Goal: Information Seeking & Learning: Find specific page/section

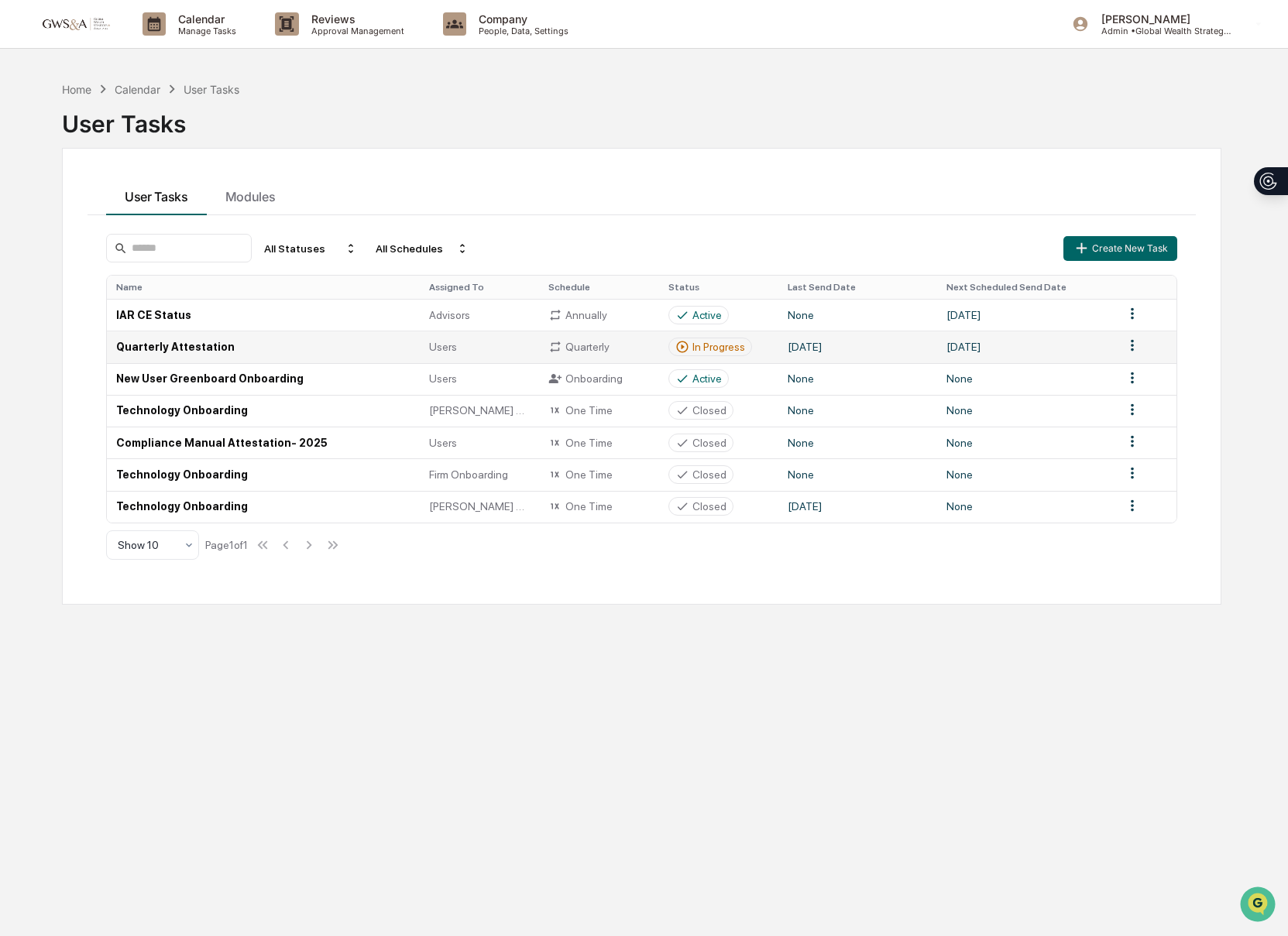
click at [178, 359] on td "Quarterly Attestation" at bounding box center [263, 346] width 313 height 32
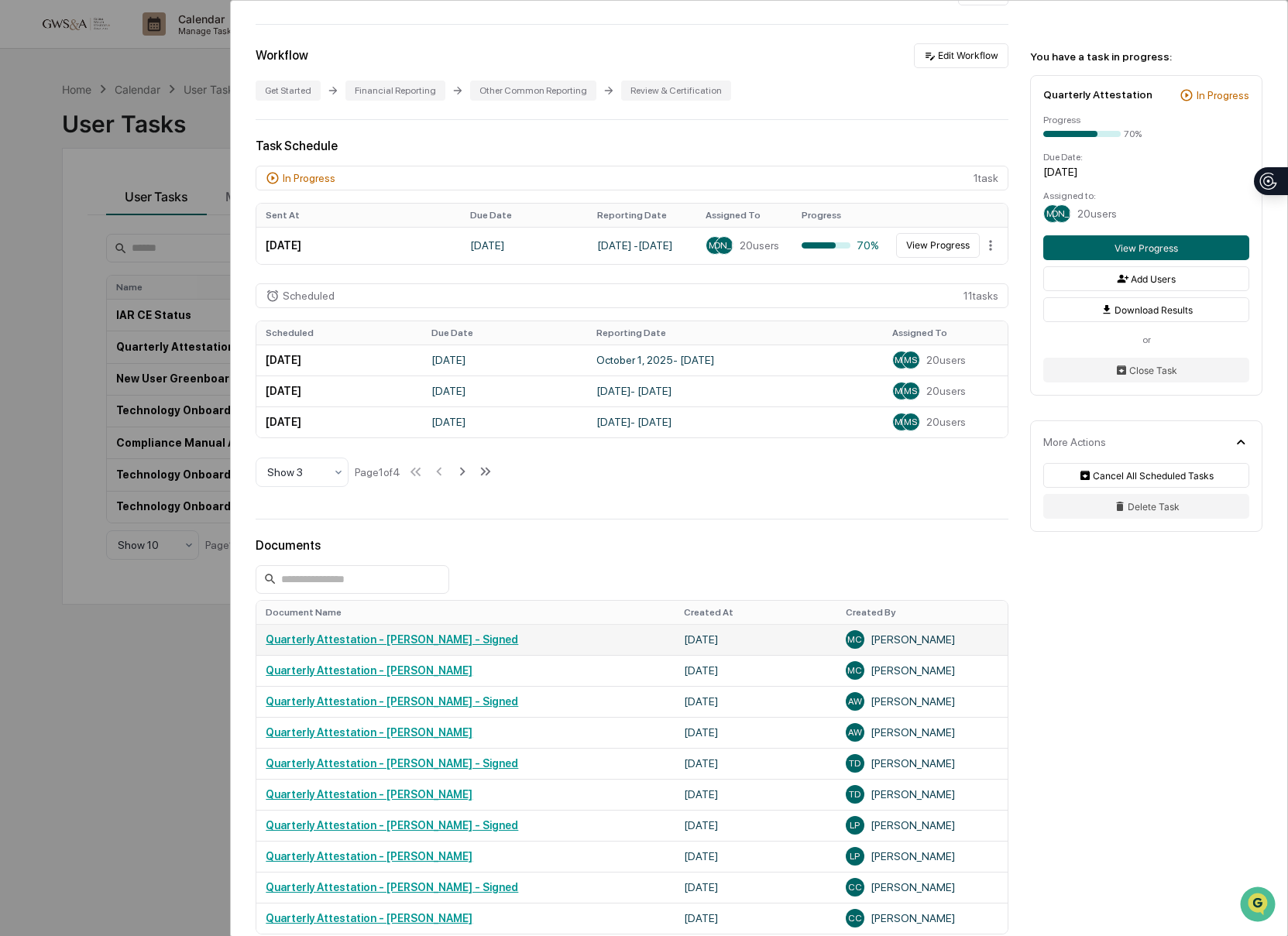
scroll to position [218, 0]
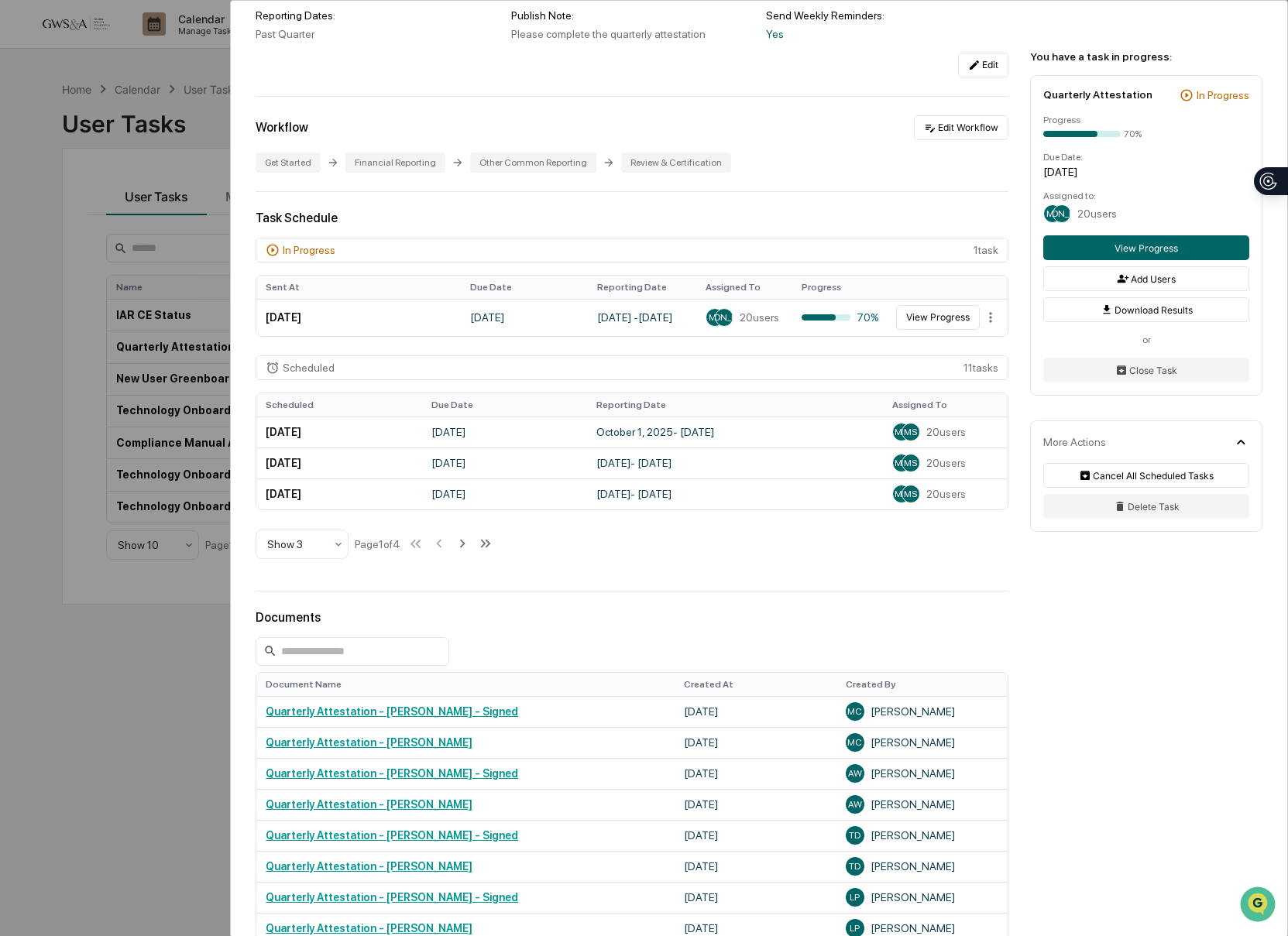
click at [165, 105] on div "User Tasks Quarterly Attestation Quarterly Attestation Active No description De…" at bounding box center [644, 468] width 1288 height 936
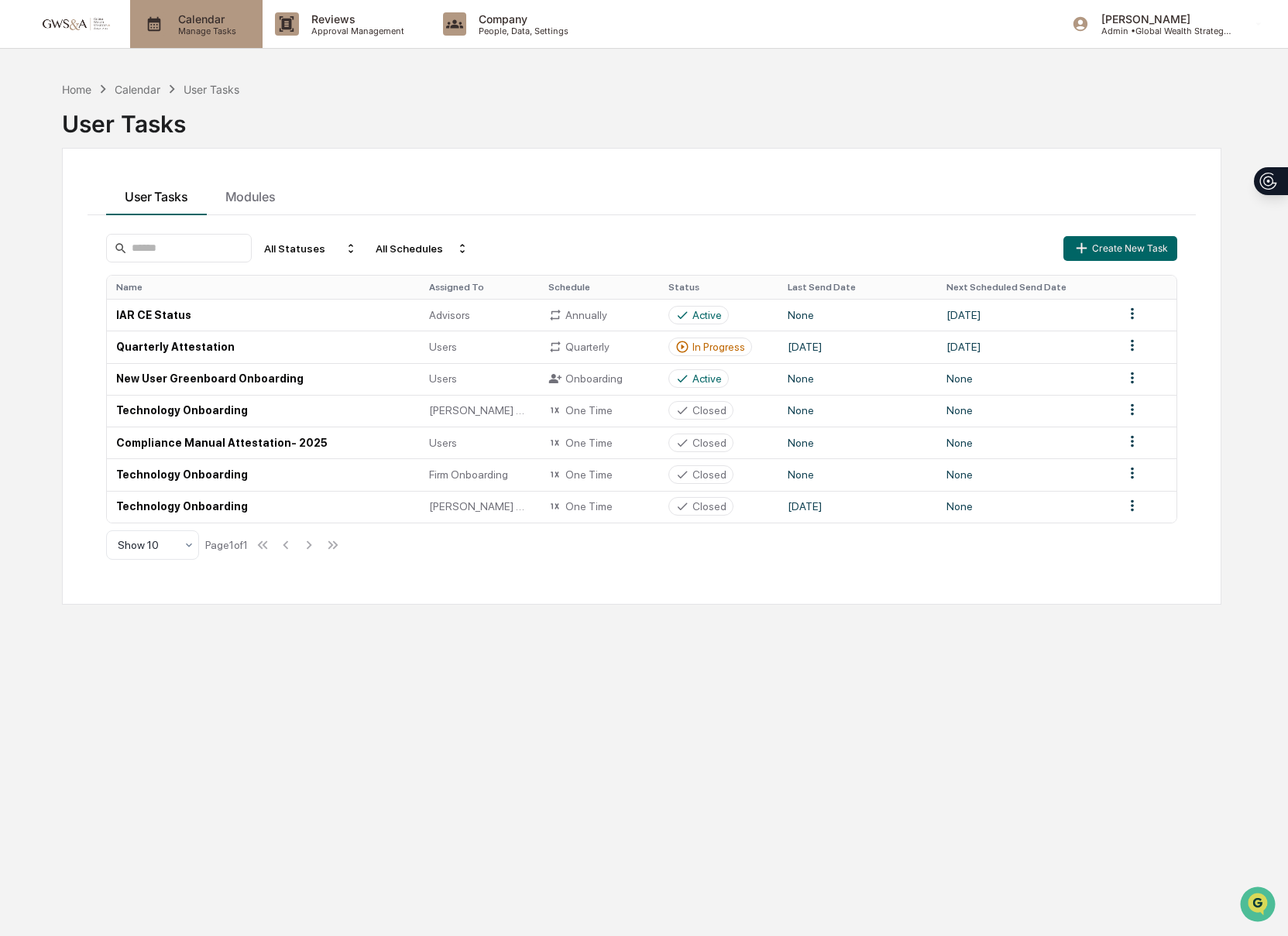
scroll to position [2, 0]
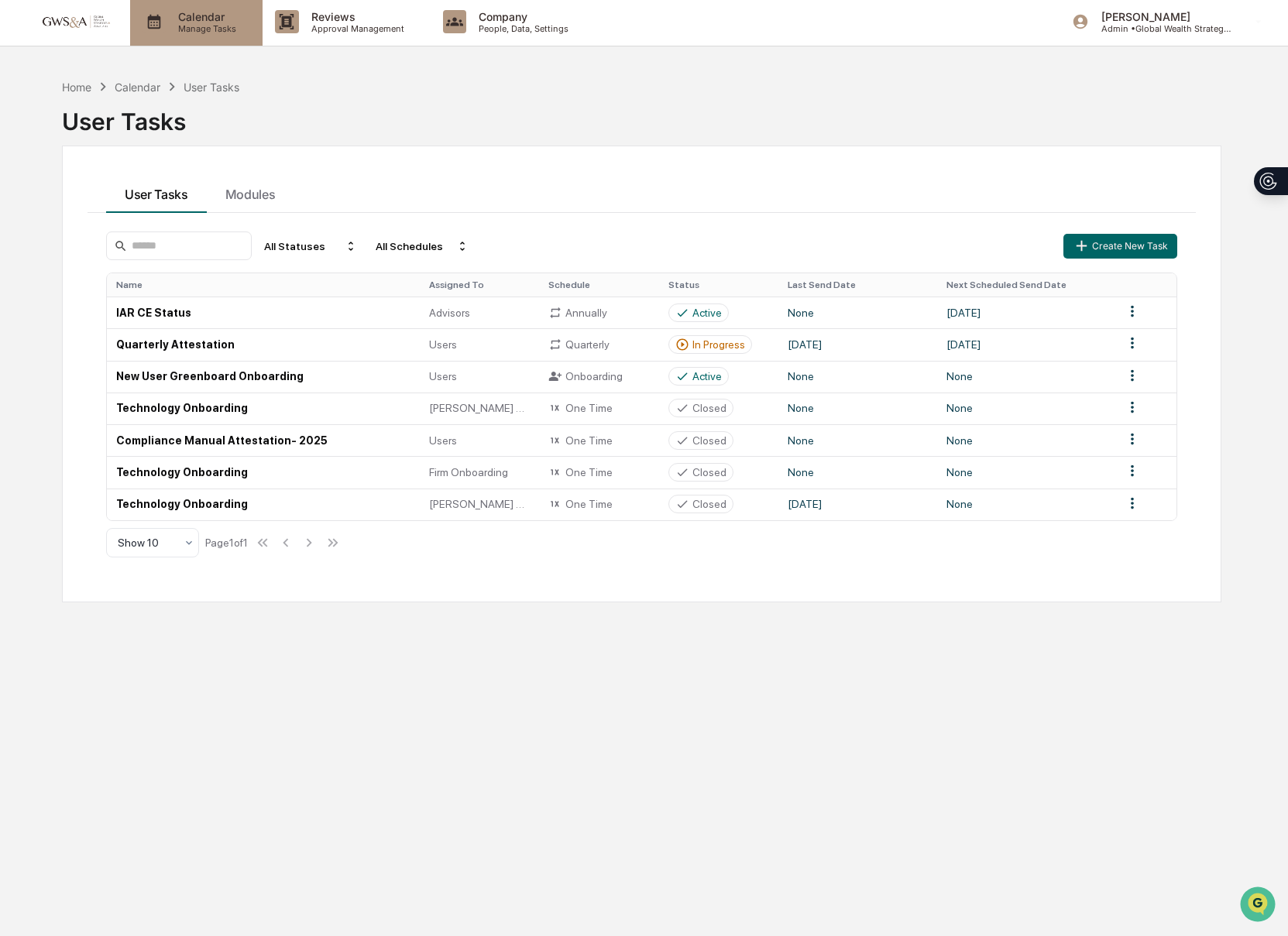
click at [190, 18] on p "Calendar" at bounding box center [205, 16] width 78 height 13
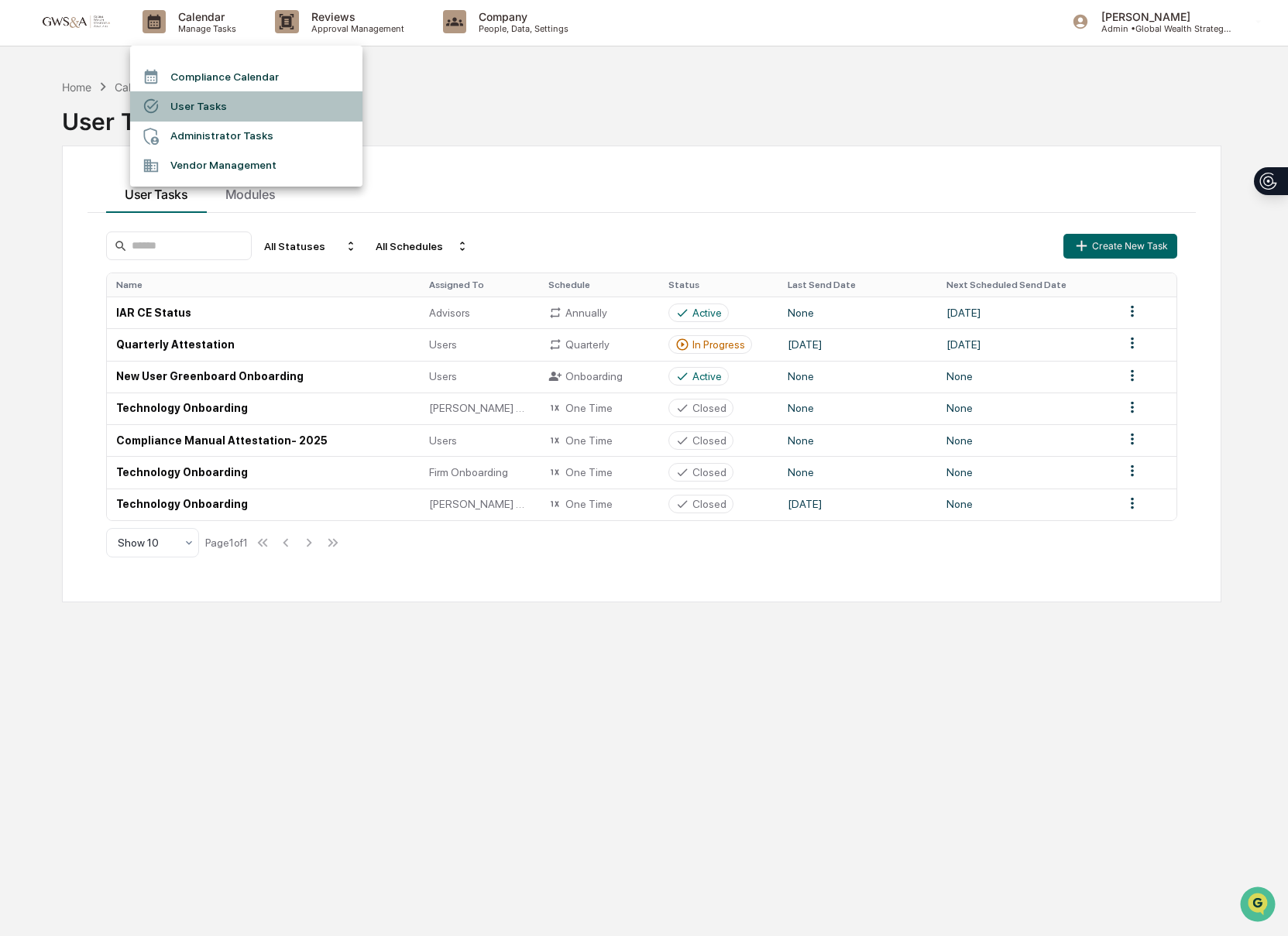
click at [166, 105] on div at bounding box center [156, 106] width 28 height 17
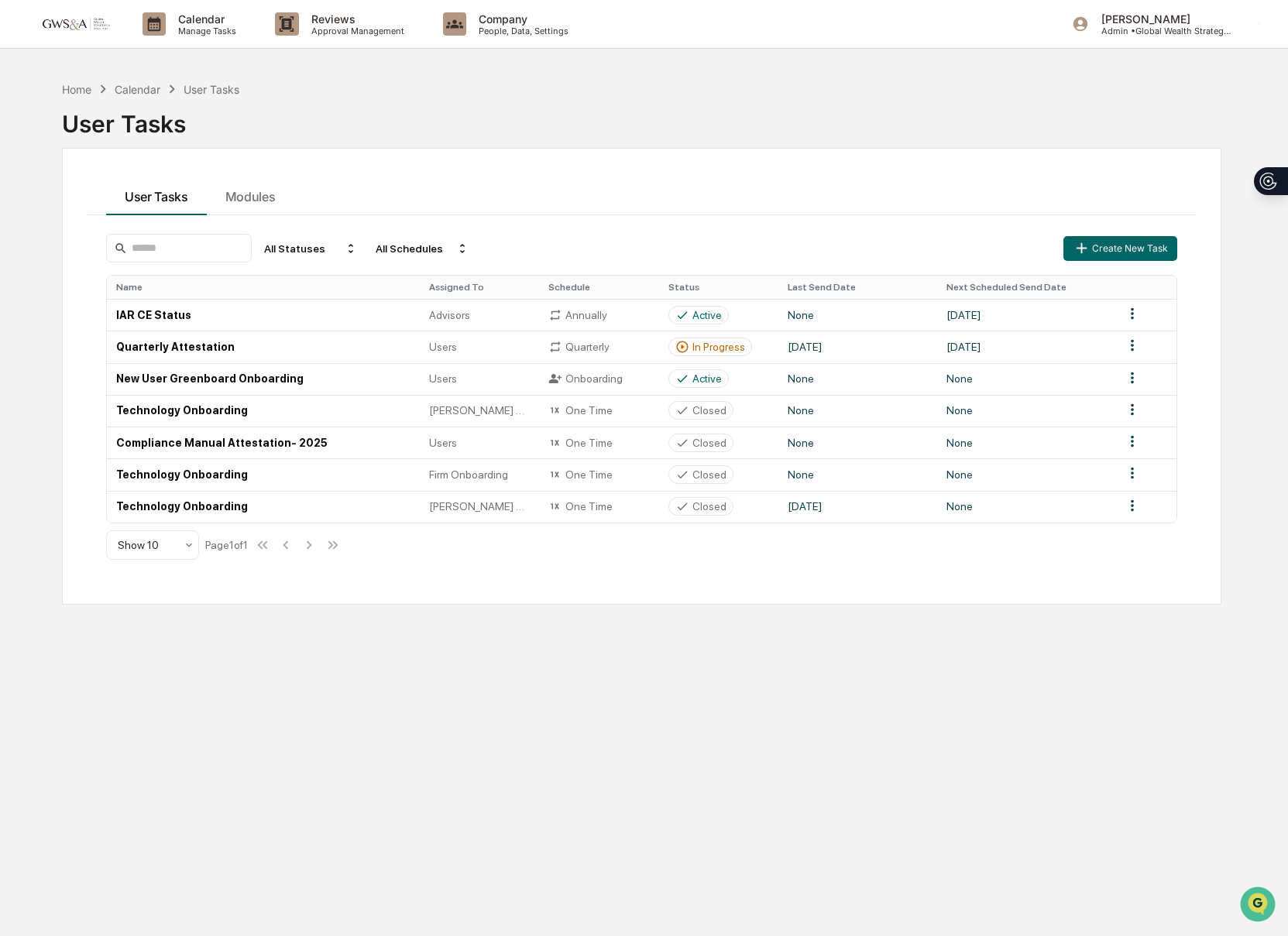
scroll to position [2, 0]
click at [88, 86] on div "Home" at bounding box center [77, 88] width 30 height 13
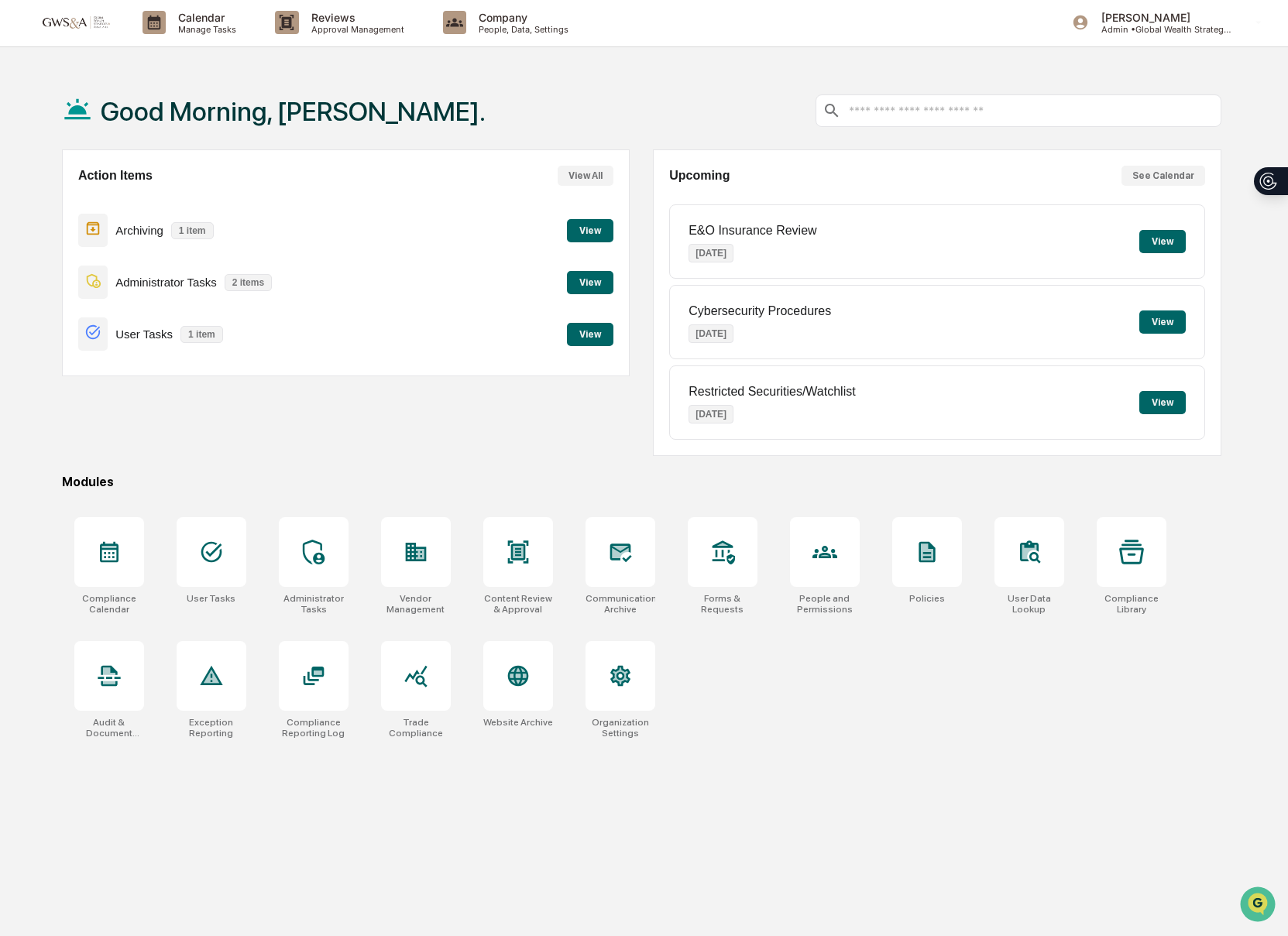
click at [606, 327] on button "View" at bounding box center [589, 334] width 46 height 23
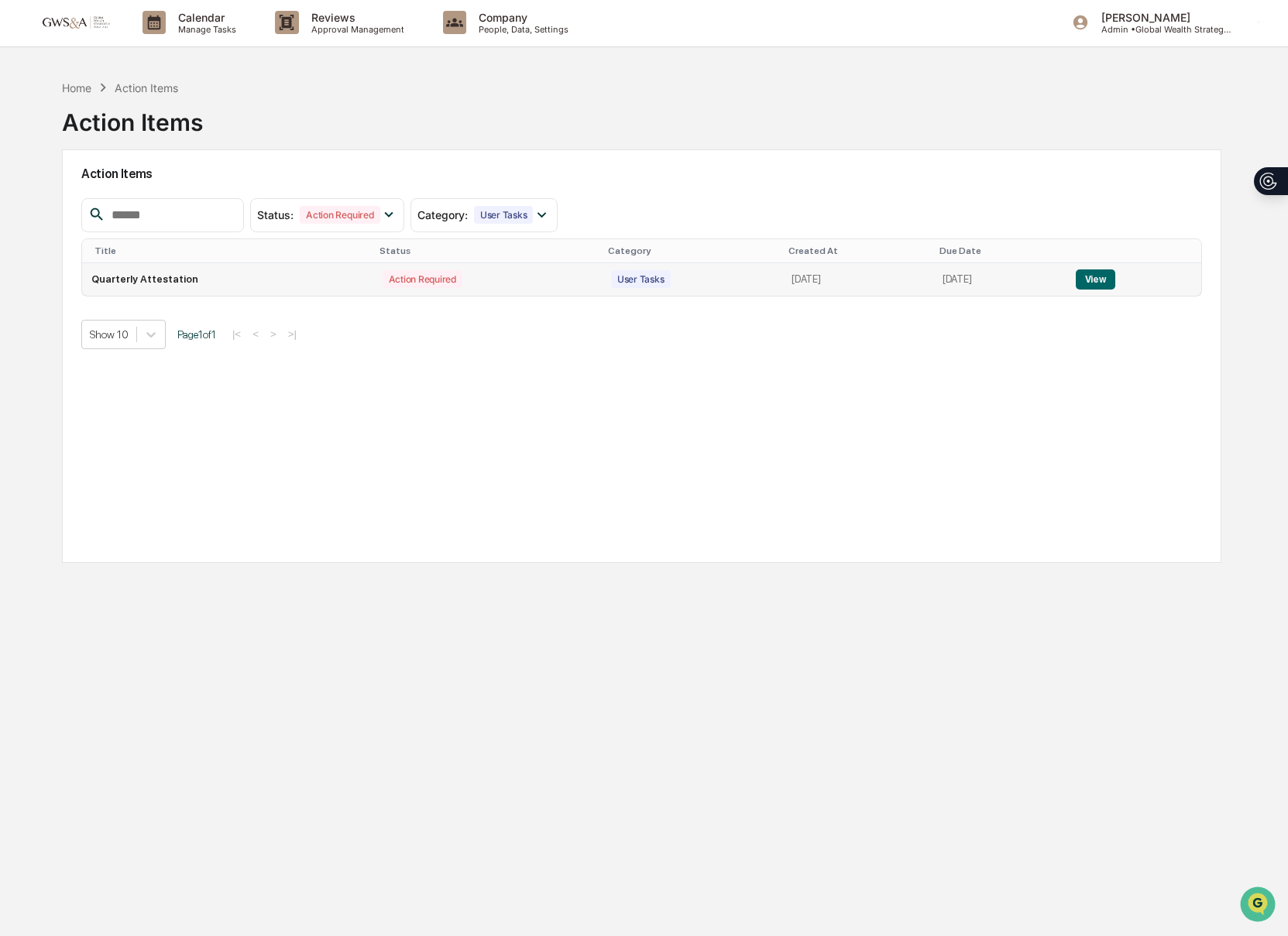
click at [1113, 286] on button "View" at bounding box center [1096, 280] width 40 height 20
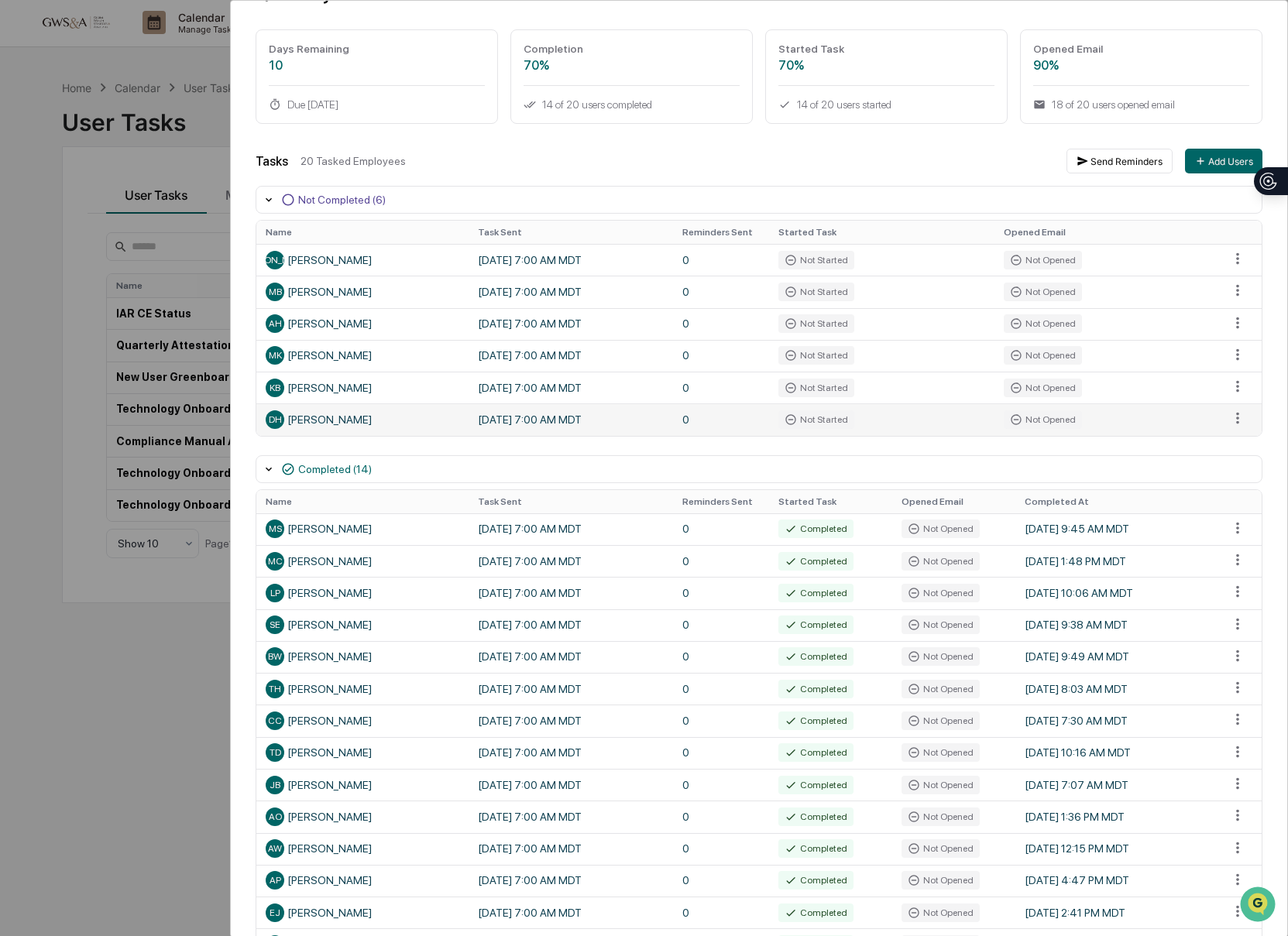
scroll to position [96, 0]
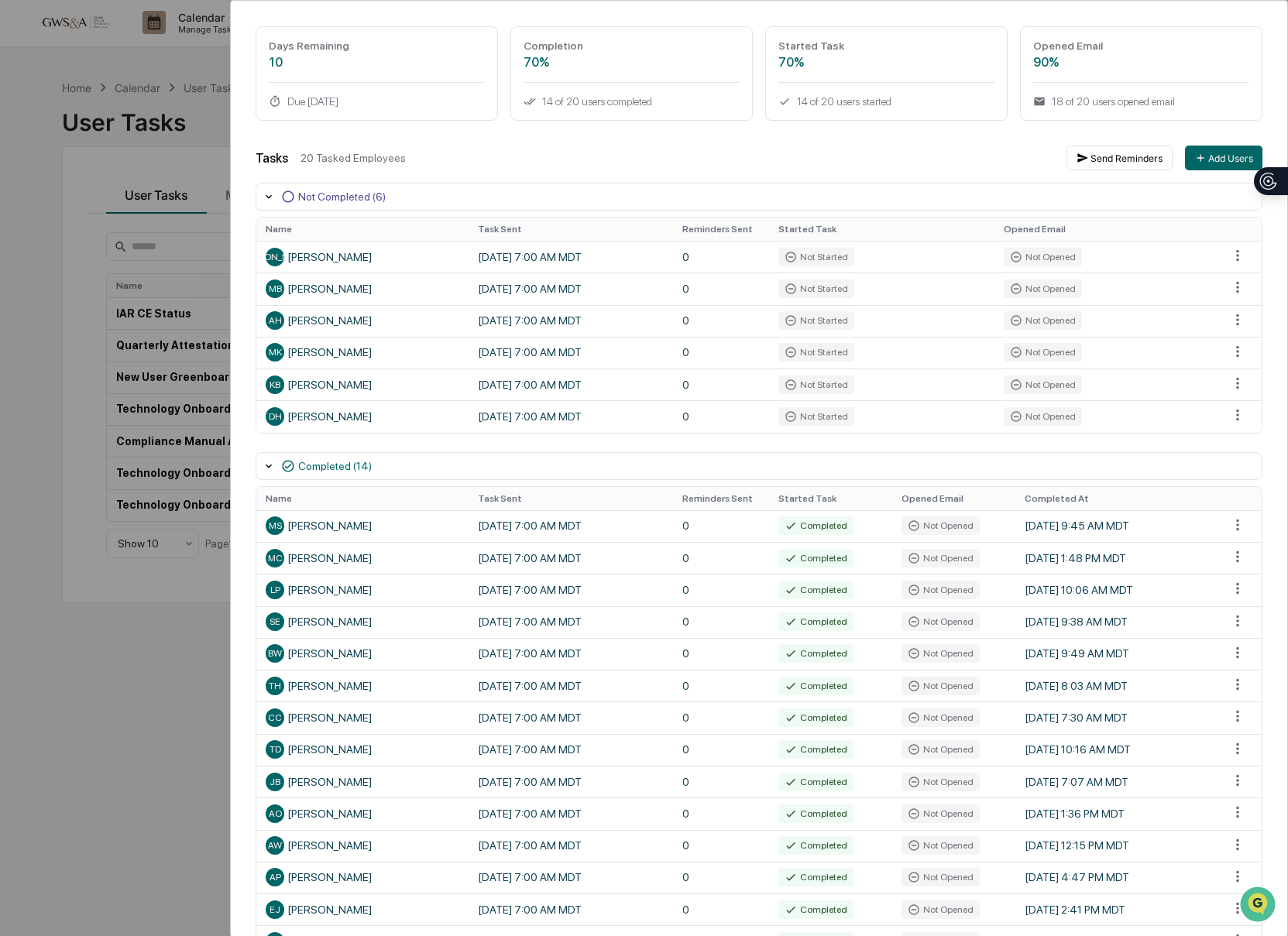
click at [76, 27] on div "User Tasks Quarterly Attestation Task Details Quarterly Attestation In Progress…" at bounding box center [644, 468] width 1288 height 936
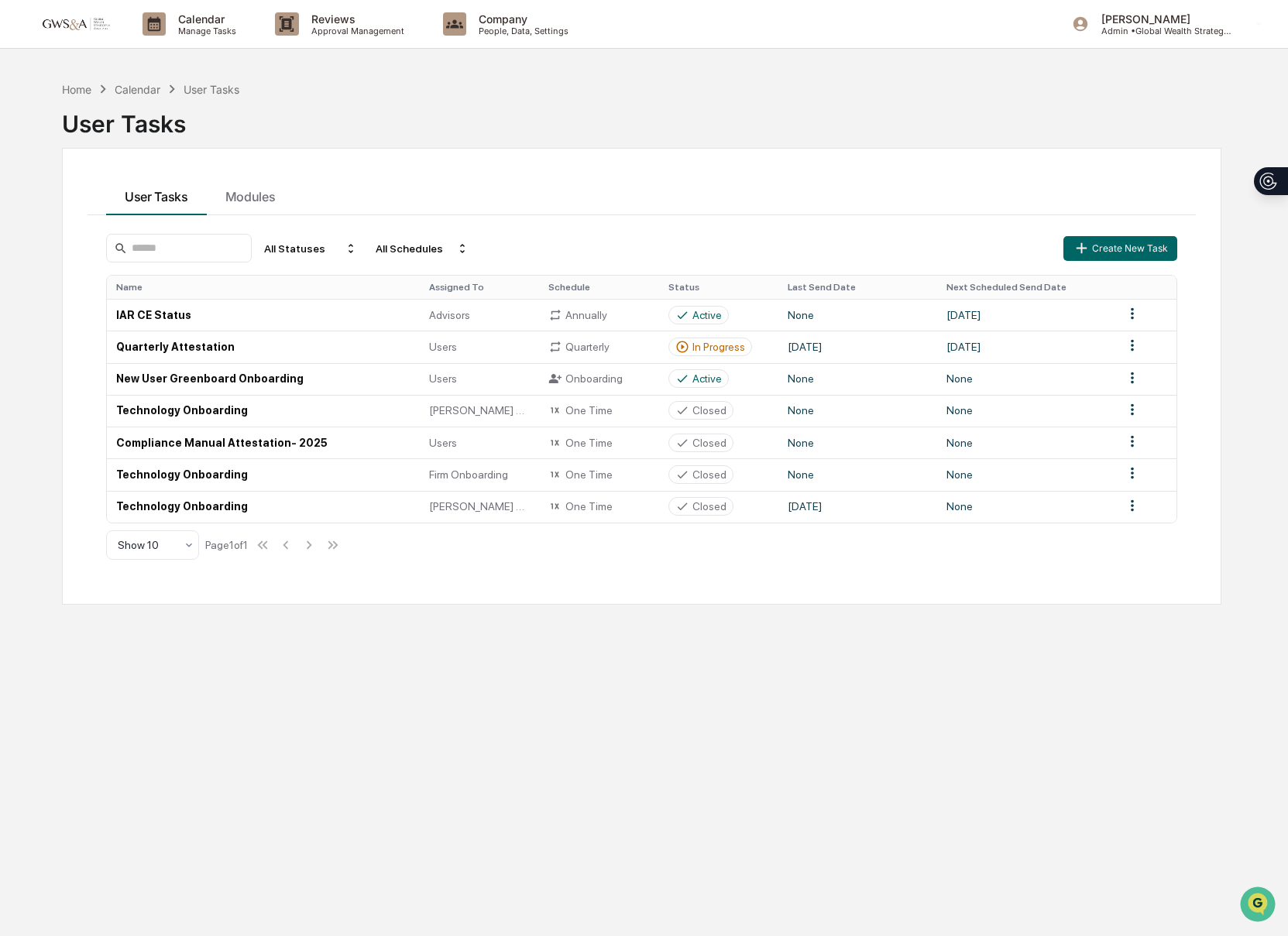
click at [69, 22] on img at bounding box center [74, 23] width 74 height 15
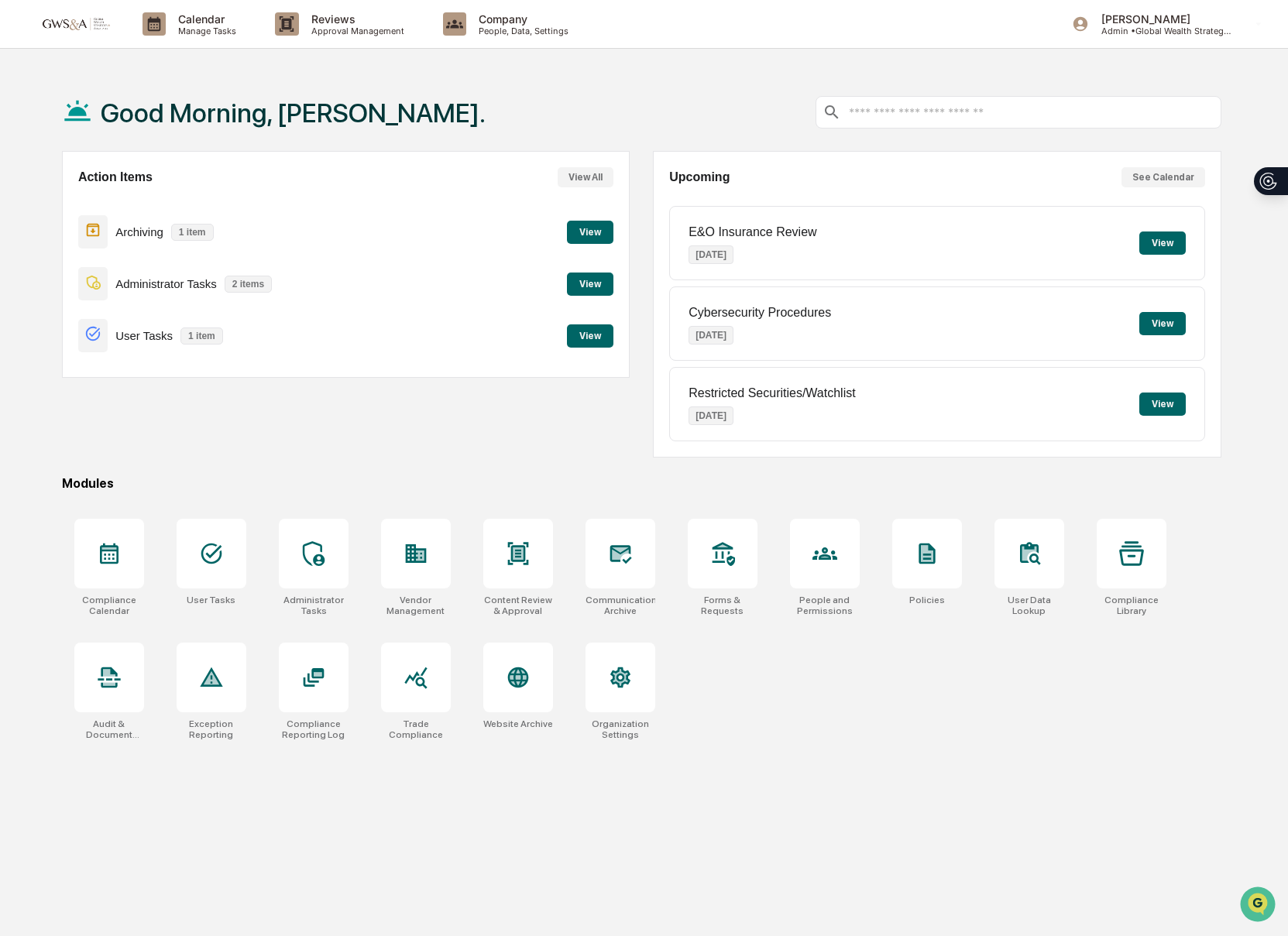
scroll to position [2, 0]
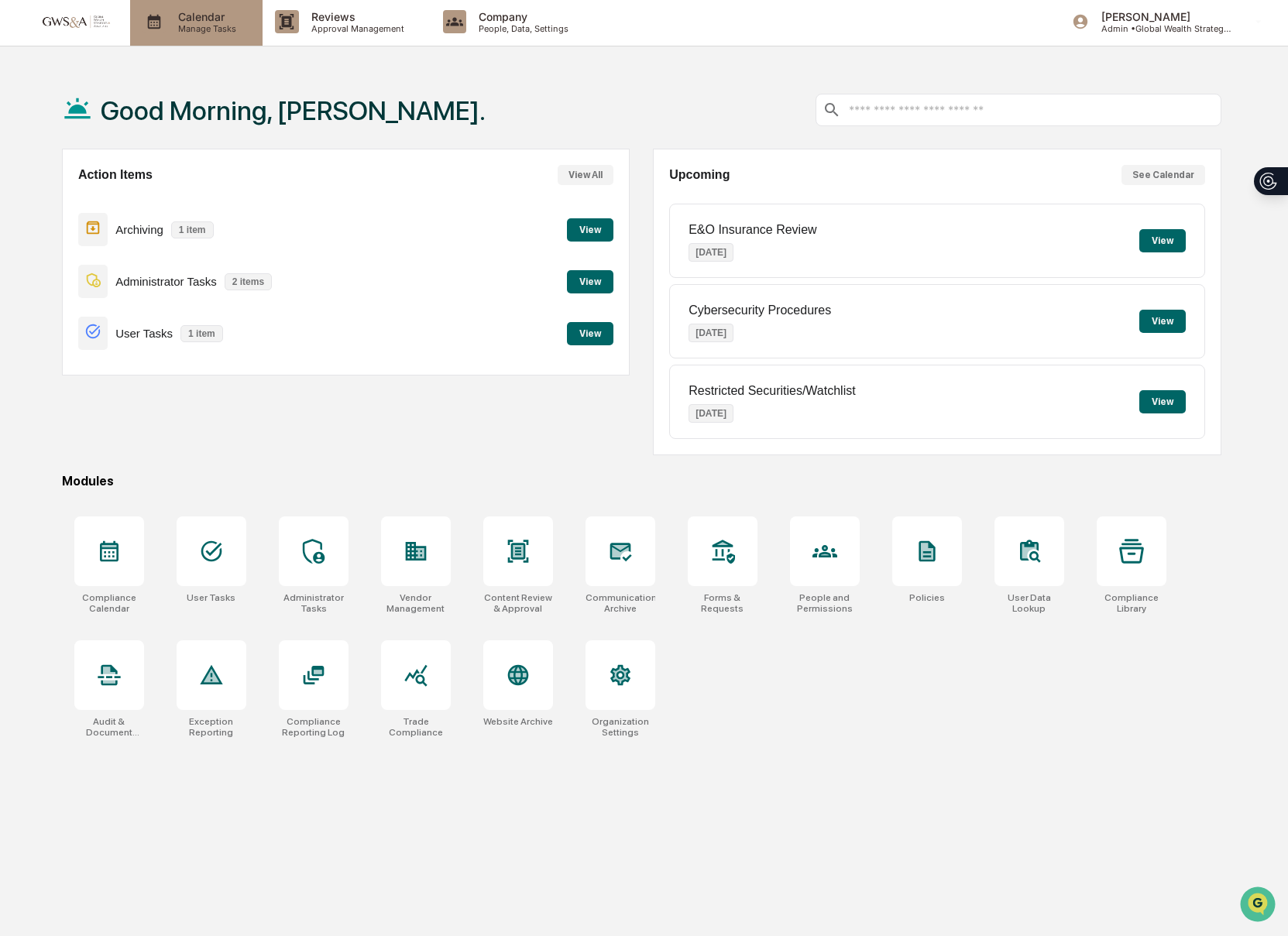
click at [178, 26] on p "Manage Tasks" at bounding box center [205, 29] width 78 height 11
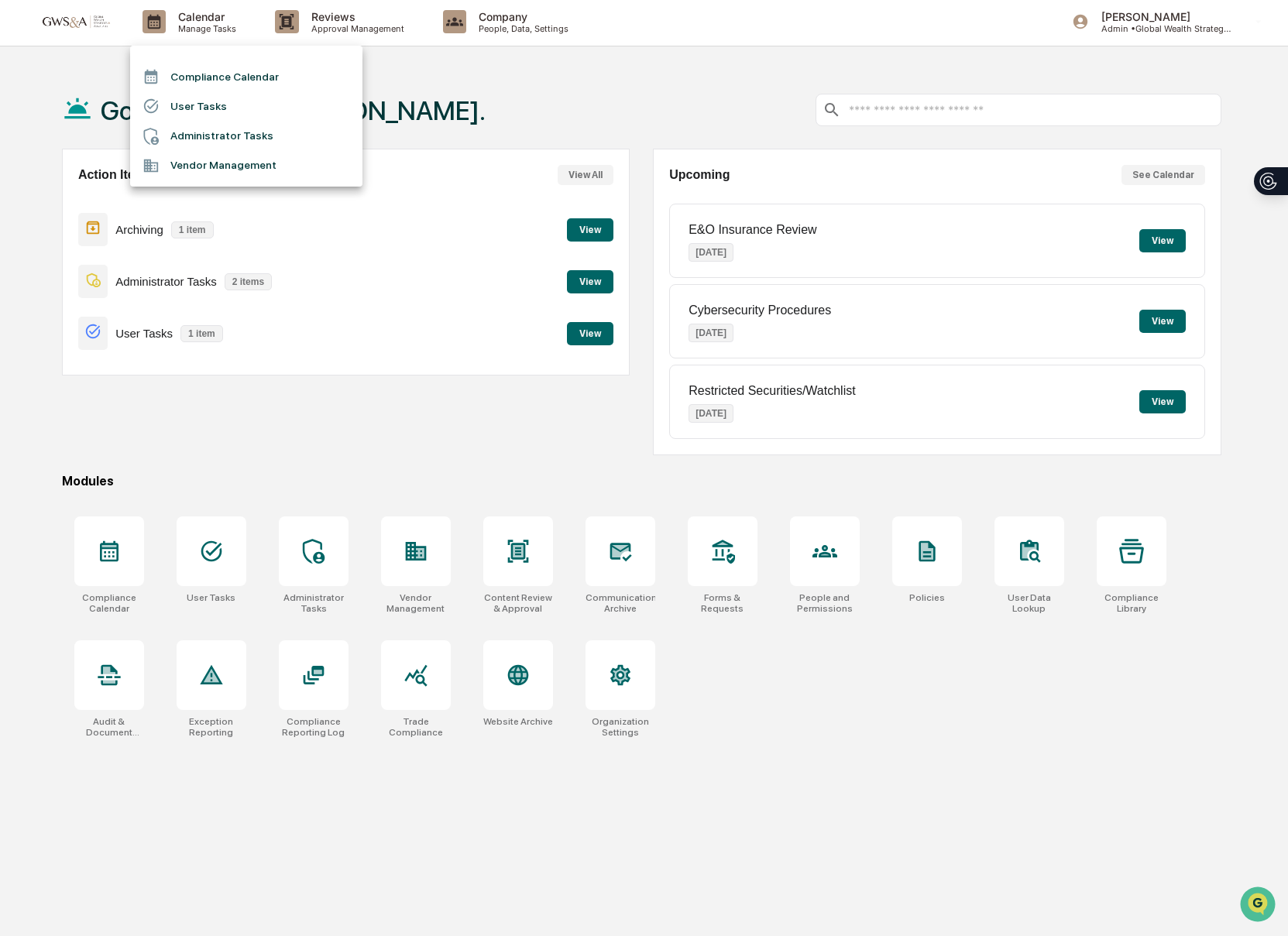
click at [381, 40] on div at bounding box center [644, 468] width 1288 height 936
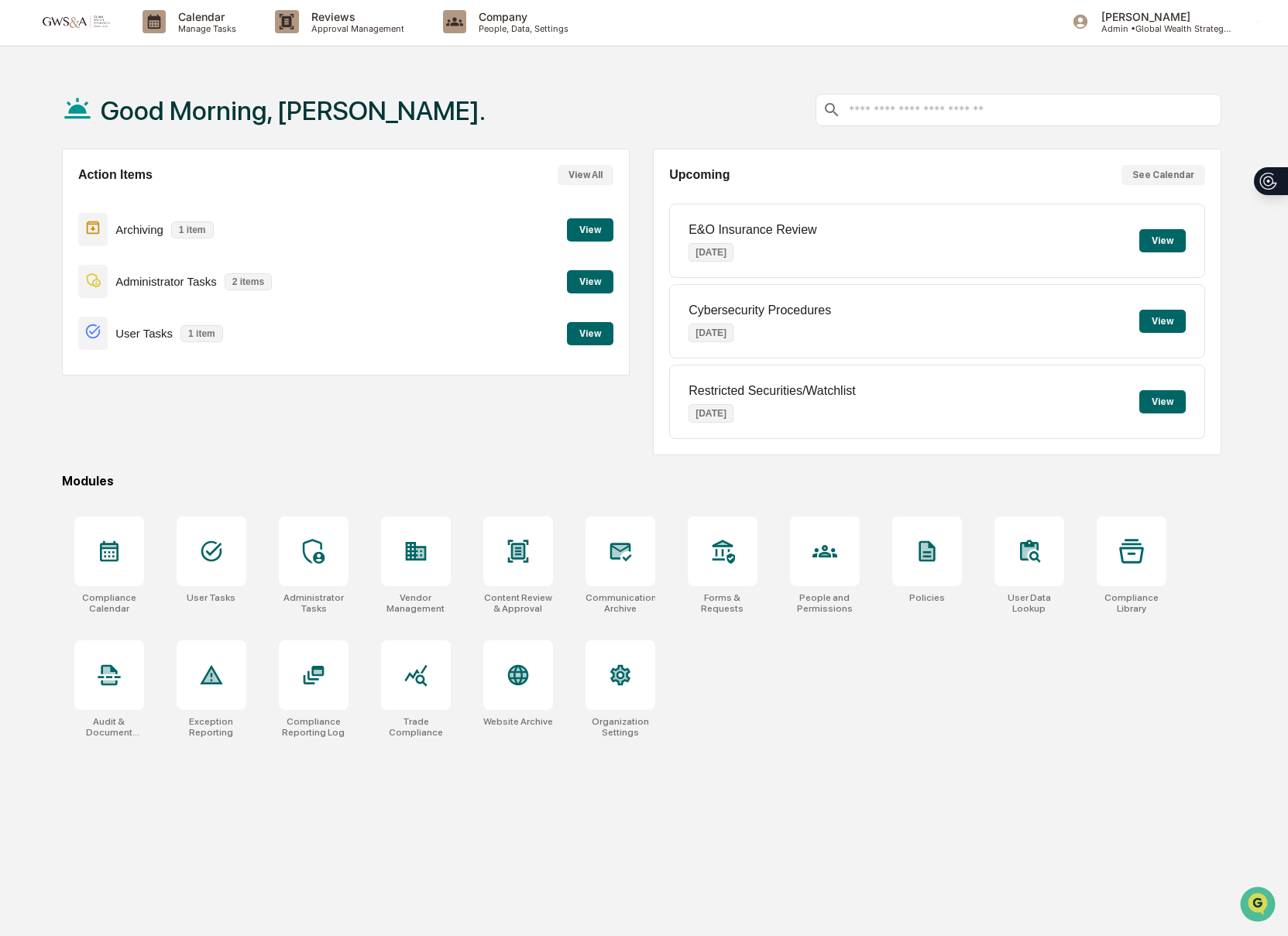
click at [354, 32] on div "Compliance Calendar User Tasks Administrator Tasks Vendor Management" at bounding box center [644, 468] width 1288 height 936
click at [354, 32] on p "Approval Management" at bounding box center [356, 29] width 113 height 11
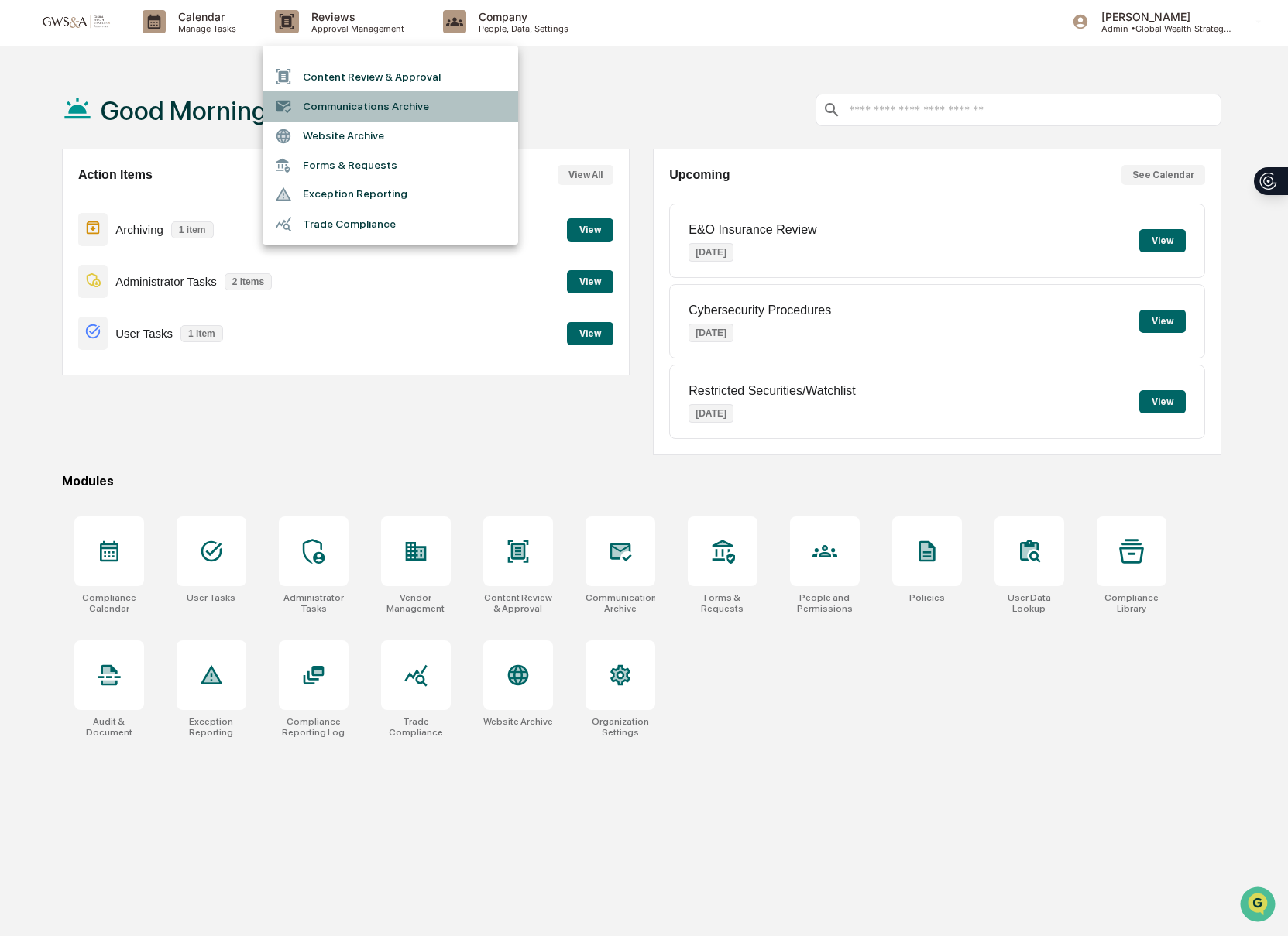
click at [349, 116] on li "Communications Archive" at bounding box center [390, 106] width 256 height 30
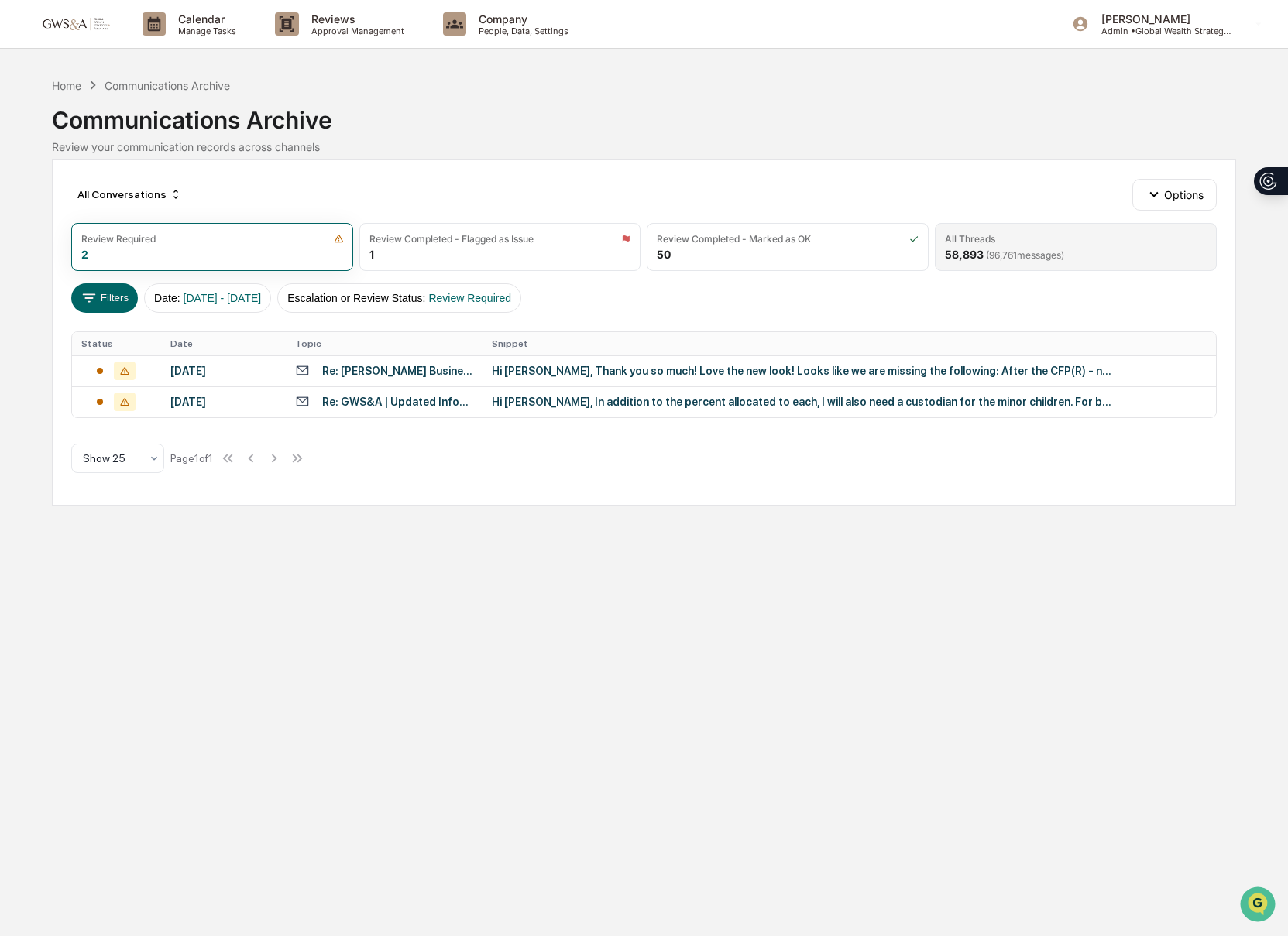
drag, startPoint x: 986, startPoint y: 271, endPoint x: 974, endPoint y: 264, distance: 13.9
click at [978, 266] on div "All Conversations Options Review Required 2 Review Completed - Flagged as Issue…" at bounding box center [644, 332] width 1185 height 346
click at [974, 264] on div "All Threads 58,893 ( 96,761 messages)" at bounding box center [1075, 246] width 282 height 48
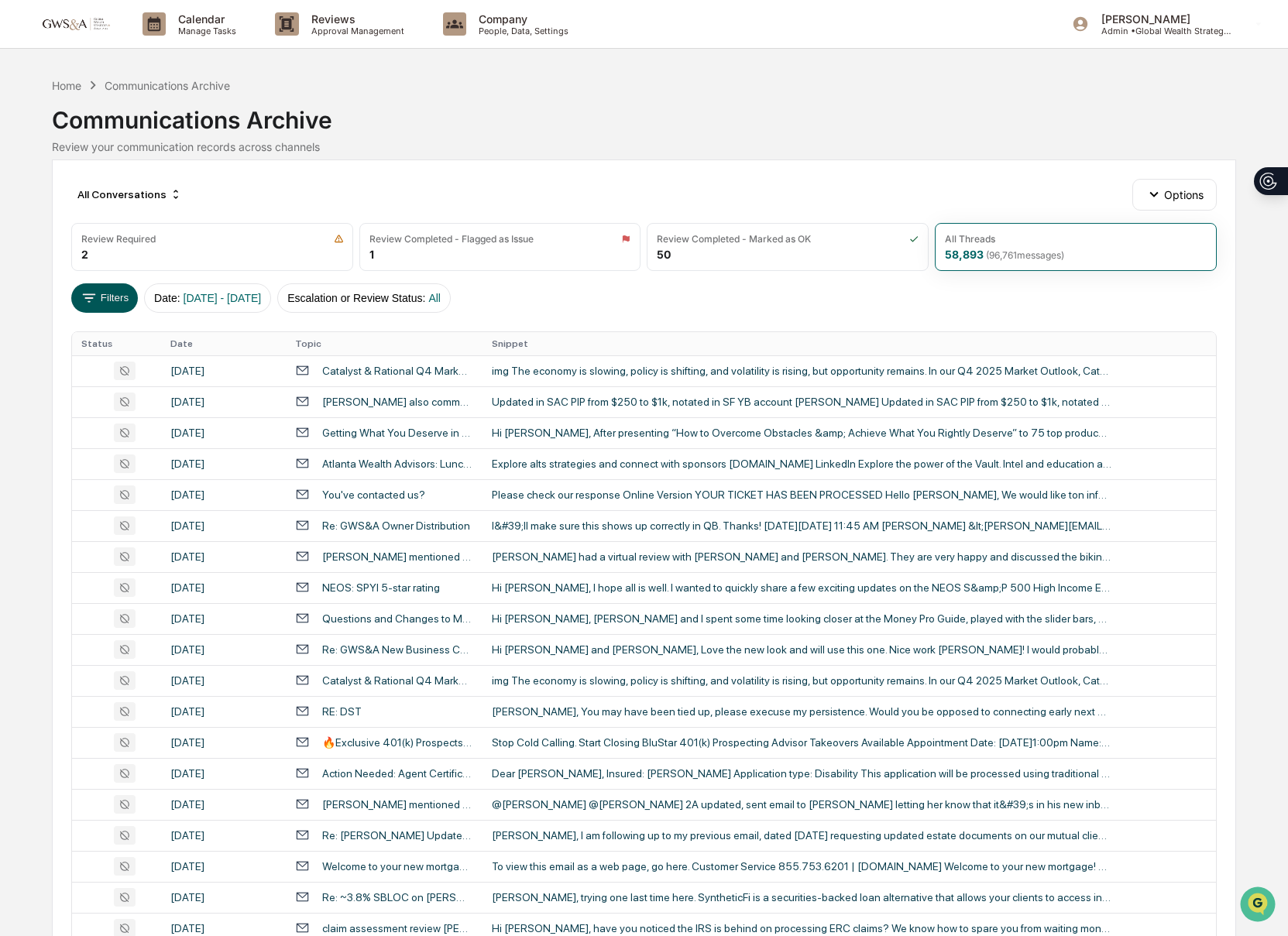
click at [105, 297] on button "Filters" at bounding box center [105, 298] width 67 height 30
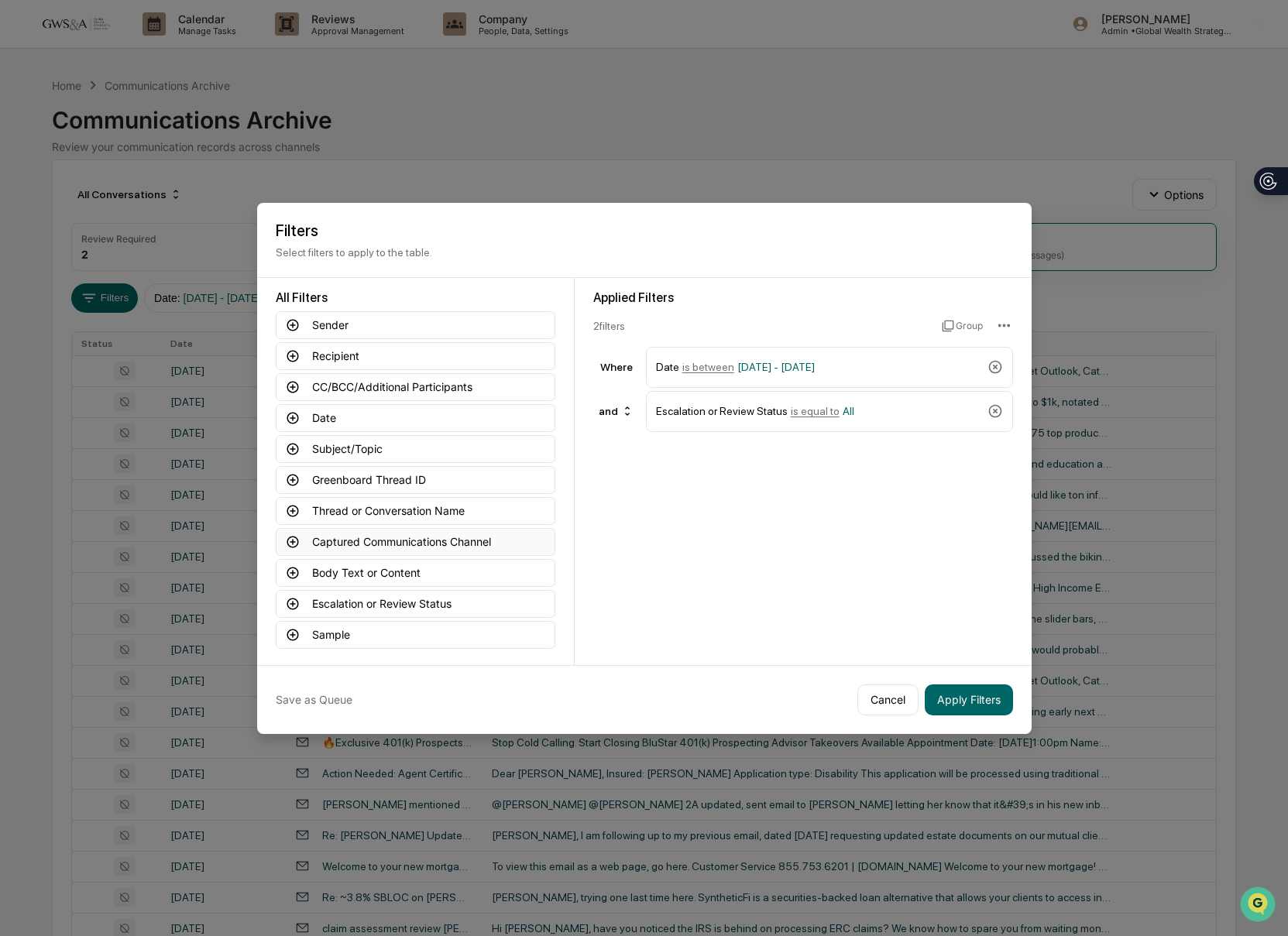
click at [380, 544] on button "Captured Communications Channel" at bounding box center [416, 542] width 280 height 28
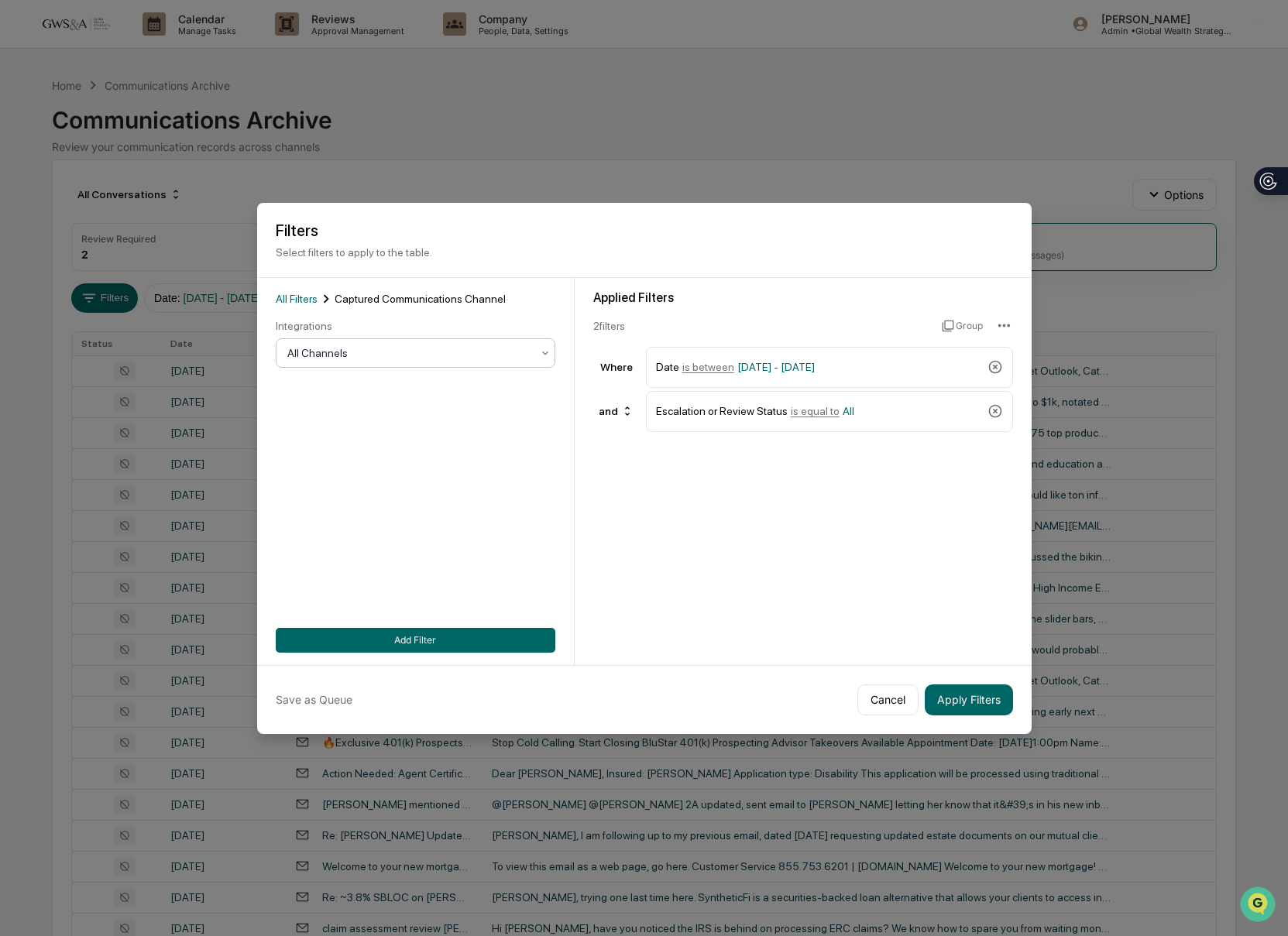
click at [298, 361] on div at bounding box center [410, 353] width 244 height 16
click at [320, 452] on div "SMS" at bounding box center [416, 453] width 278 height 31
click at [458, 631] on button "Add Filter" at bounding box center [416, 641] width 280 height 25
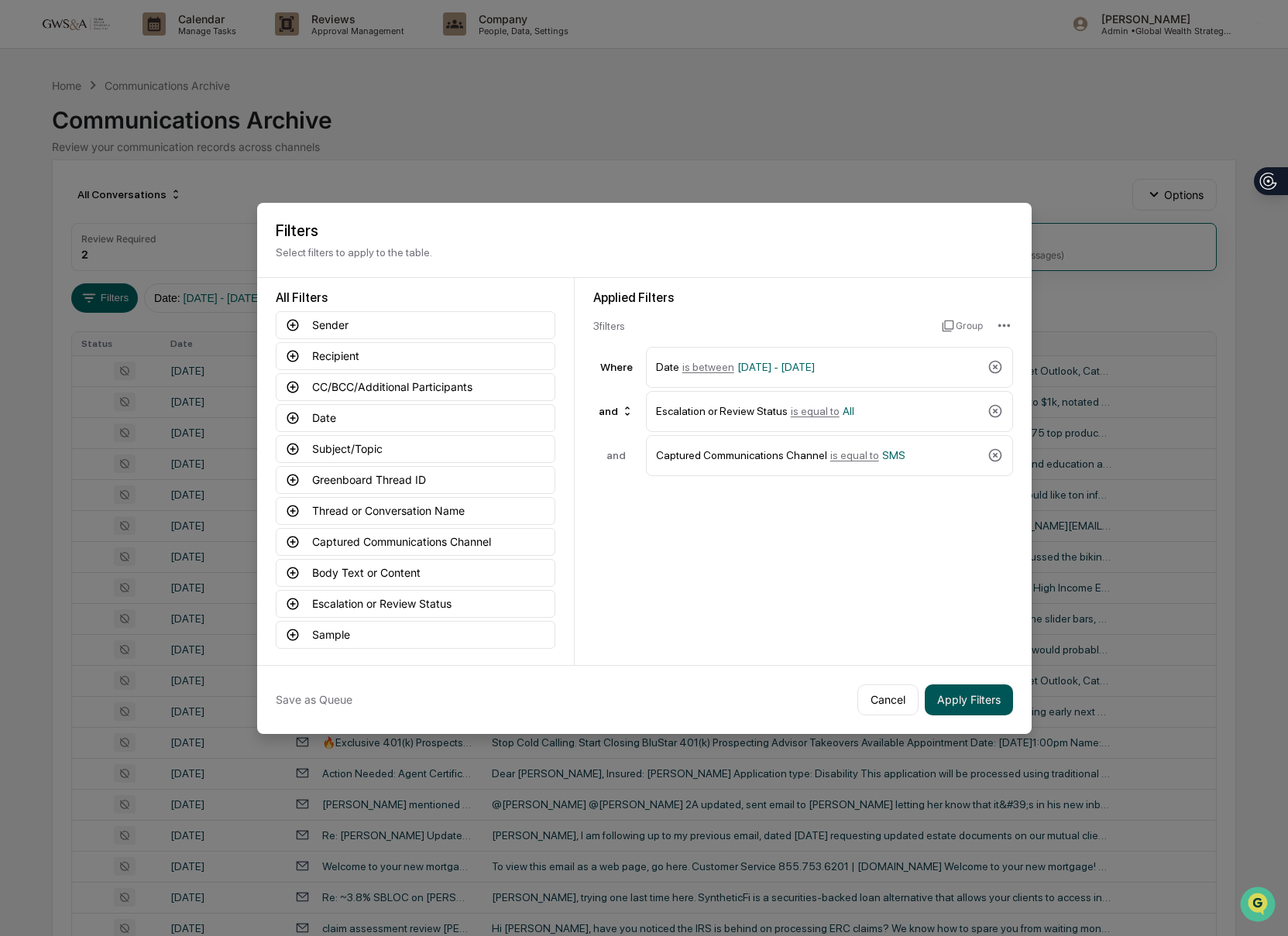
click at [971, 702] on button "Apply Filters" at bounding box center [968, 700] width 88 height 31
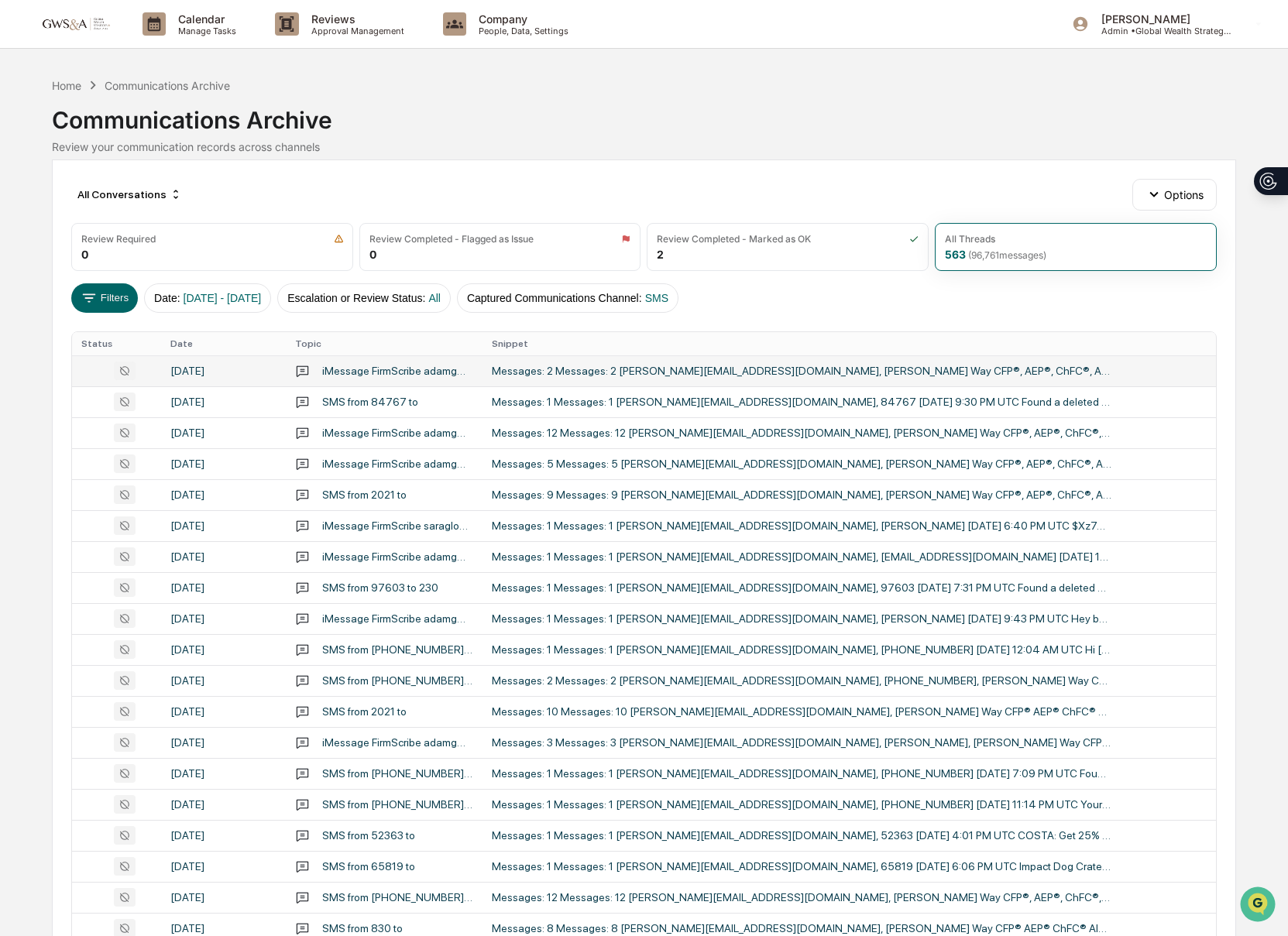
click at [699, 373] on div "Messages: 2 Messages: 2 [PERSON_NAME][EMAIL_ADDRESS][DOMAIN_NAME], [PERSON_NAME…" at bounding box center [801, 371] width 620 height 13
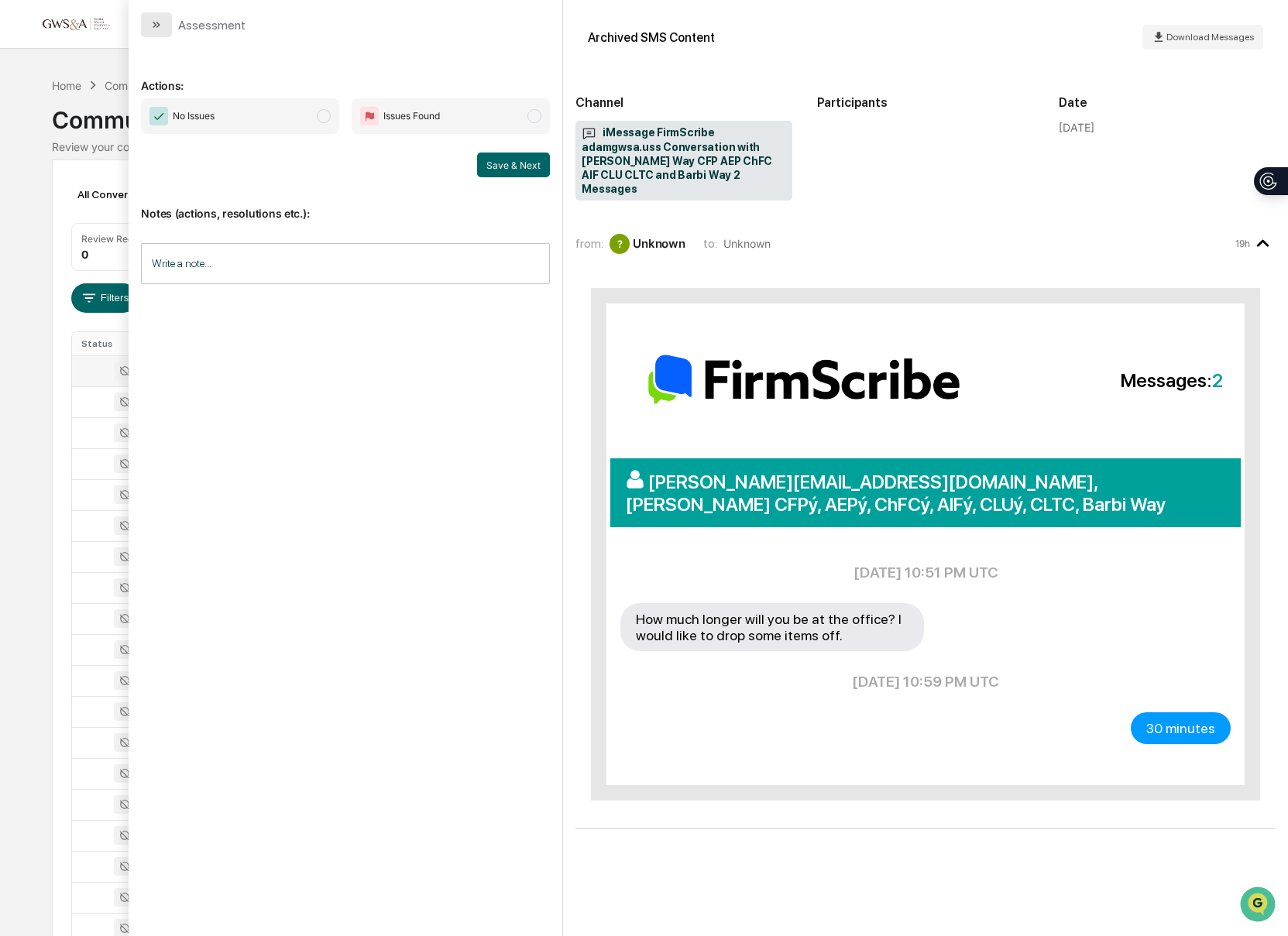
click at [152, 33] on button "modal" at bounding box center [156, 25] width 31 height 25
